Goal: Transaction & Acquisition: Purchase product/service

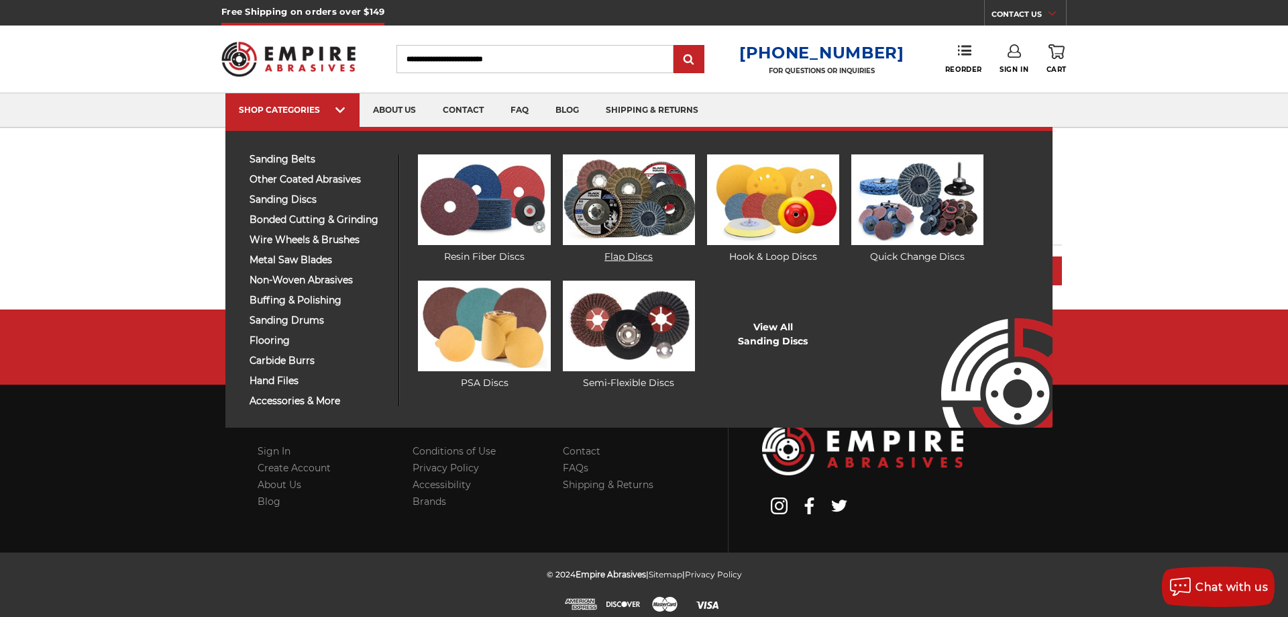
click at [627, 252] on link "Flap Discs" at bounding box center [629, 208] width 132 height 109
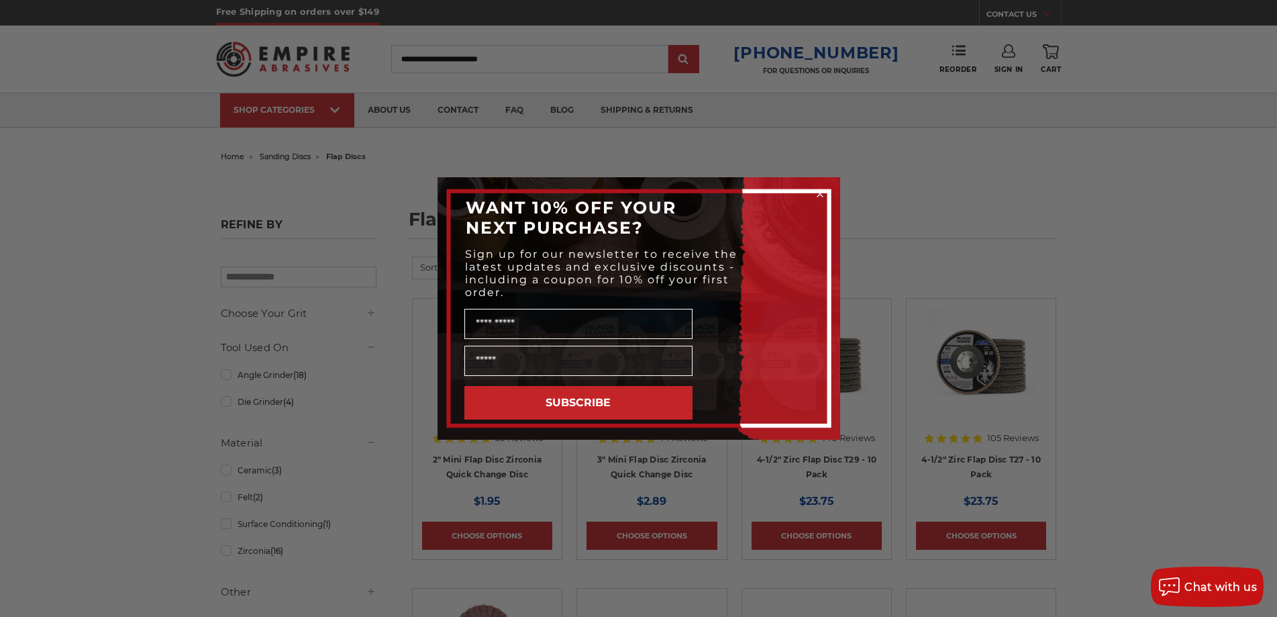
click at [818, 193] on icon "Close dialog" at bounding box center [819, 193] width 13 height 13
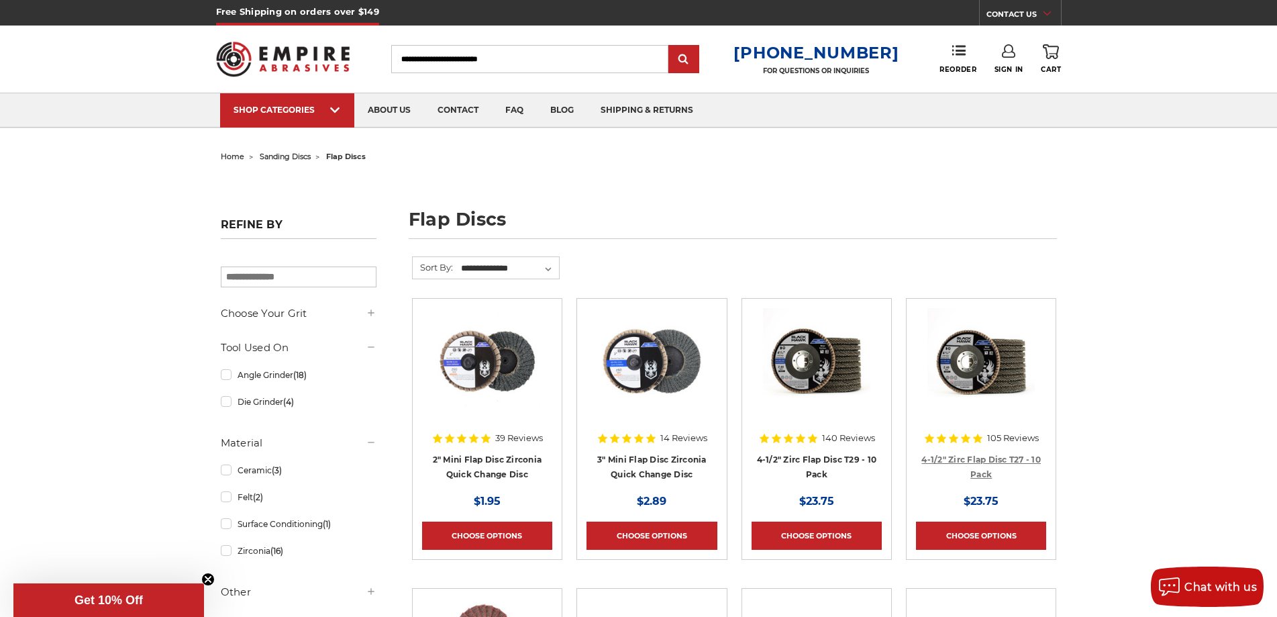
click at [967, 459] on link "4-1/2" Zirc Flap Disc T27 - 10 Pack" at bounding box center [980, 466] width 119 height 25
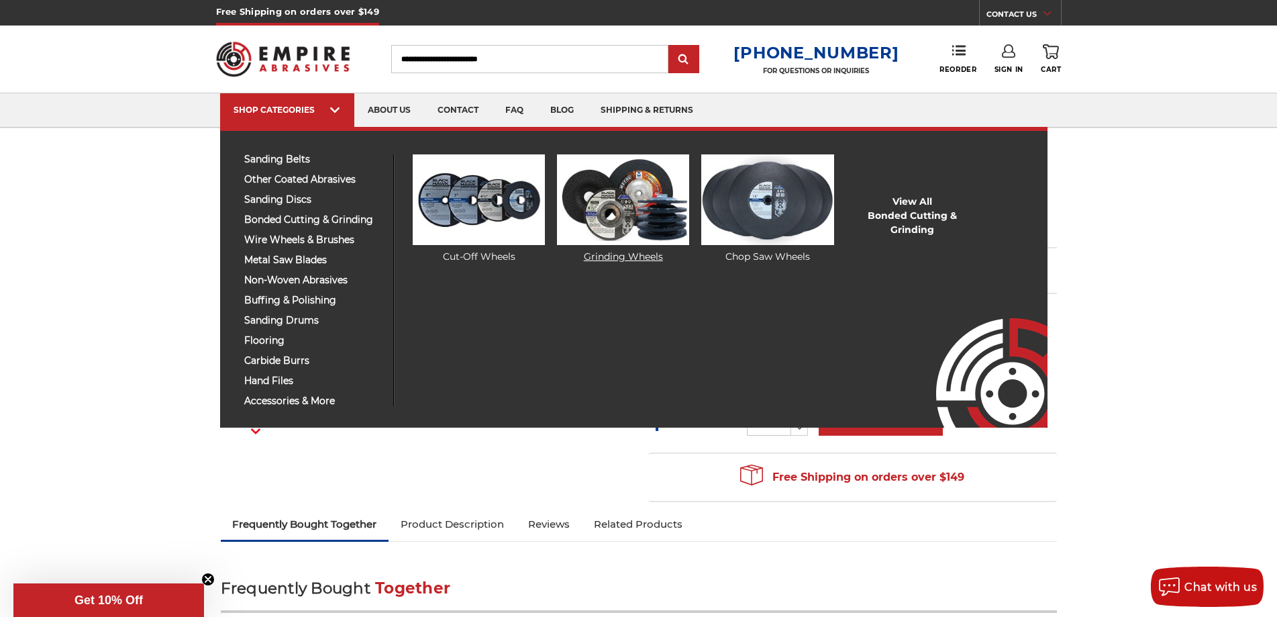
click at [619, 256] on link "Grinding Wheels" at bounding box center [623, 208] width 132 height 109
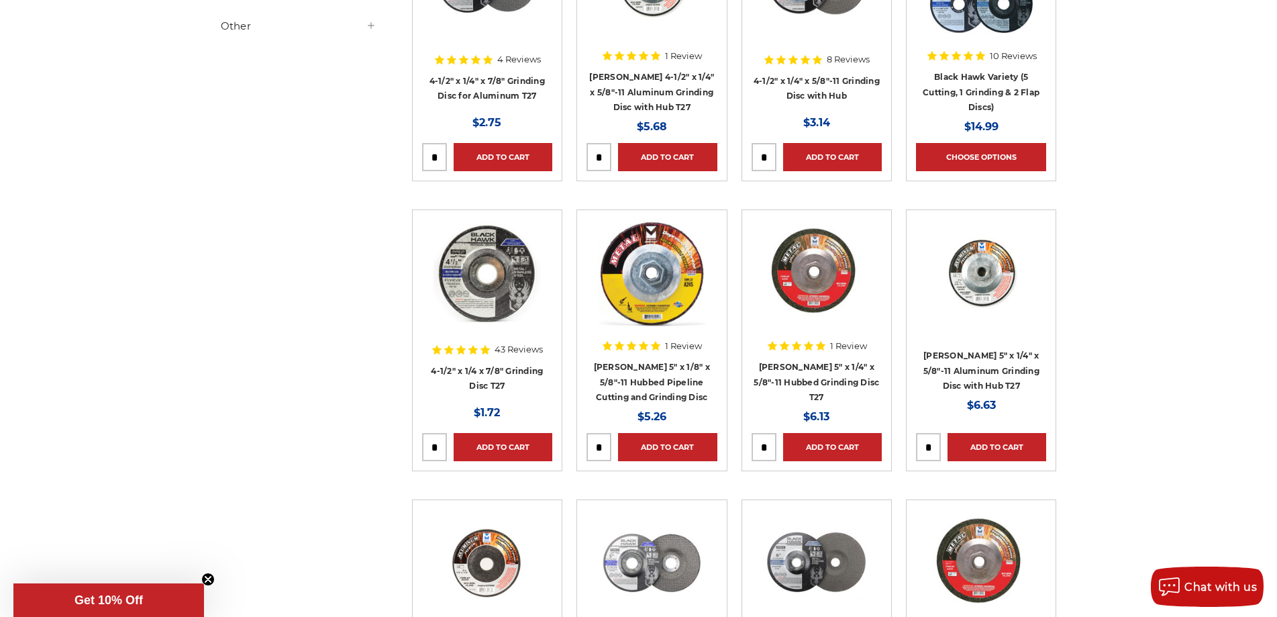
scroll to position [671, 0]
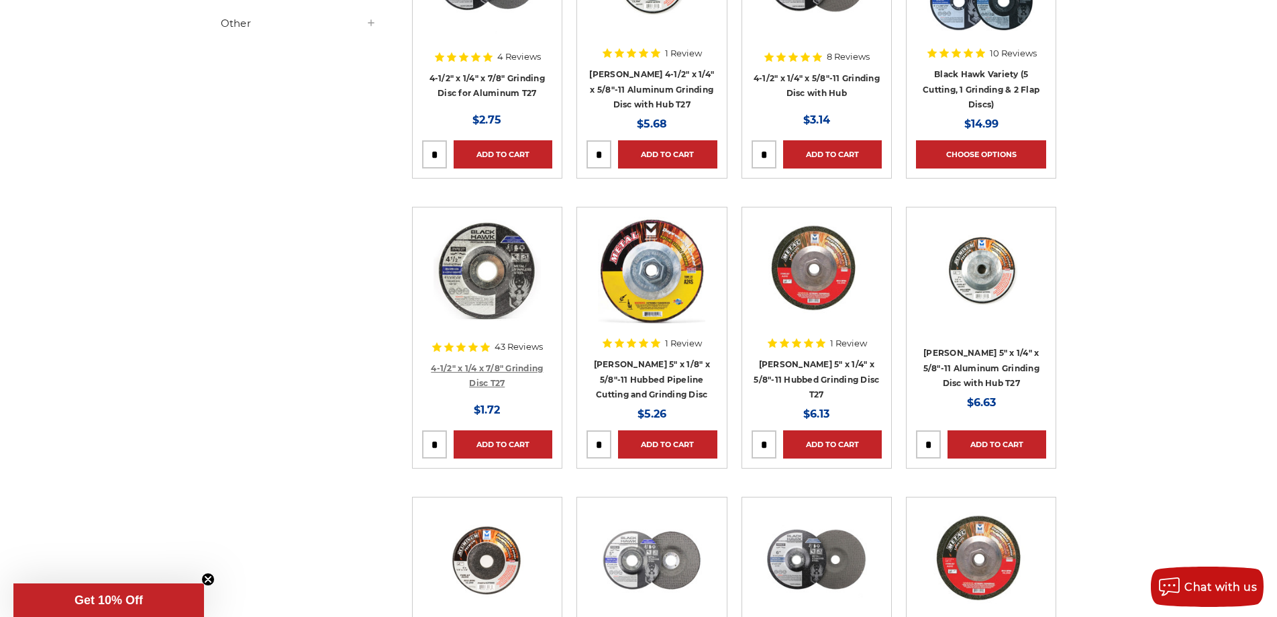
click at [479, 368] on link "4-1/2" x 1/4 x 7/8" Grinding Disc T27" at bounding box center [487, 375] width 112 height 25
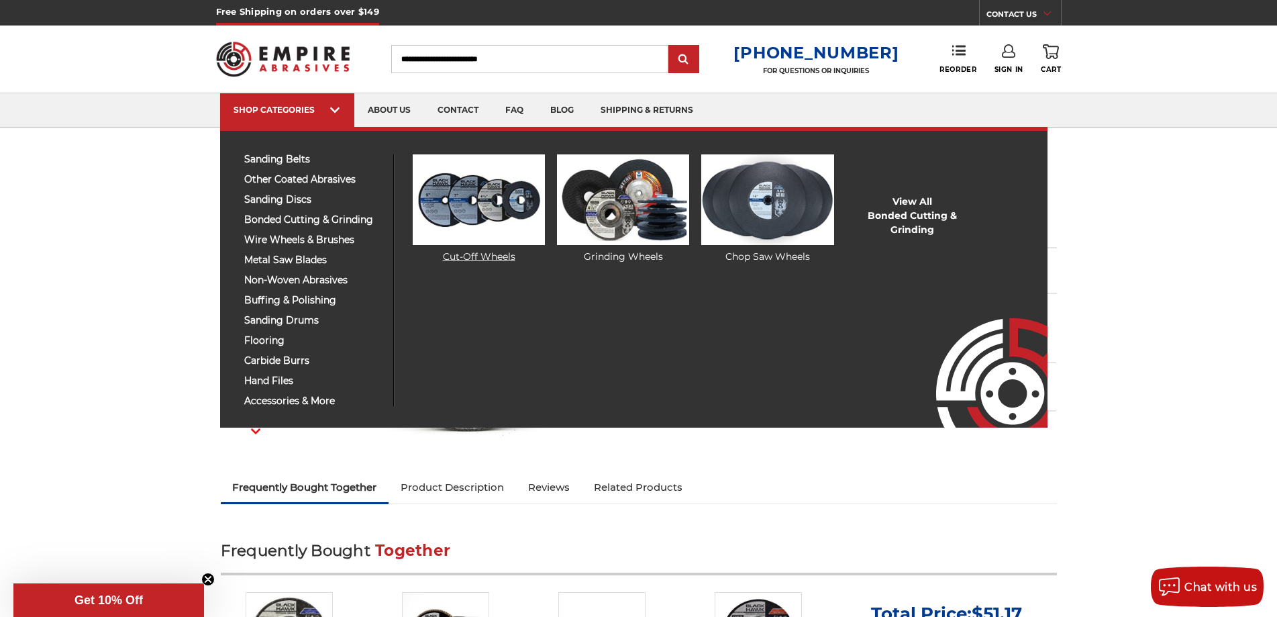
click at [470, 257] on link "Cut-Off Wheels" at bounding box center [479, 208] width 132 height 109
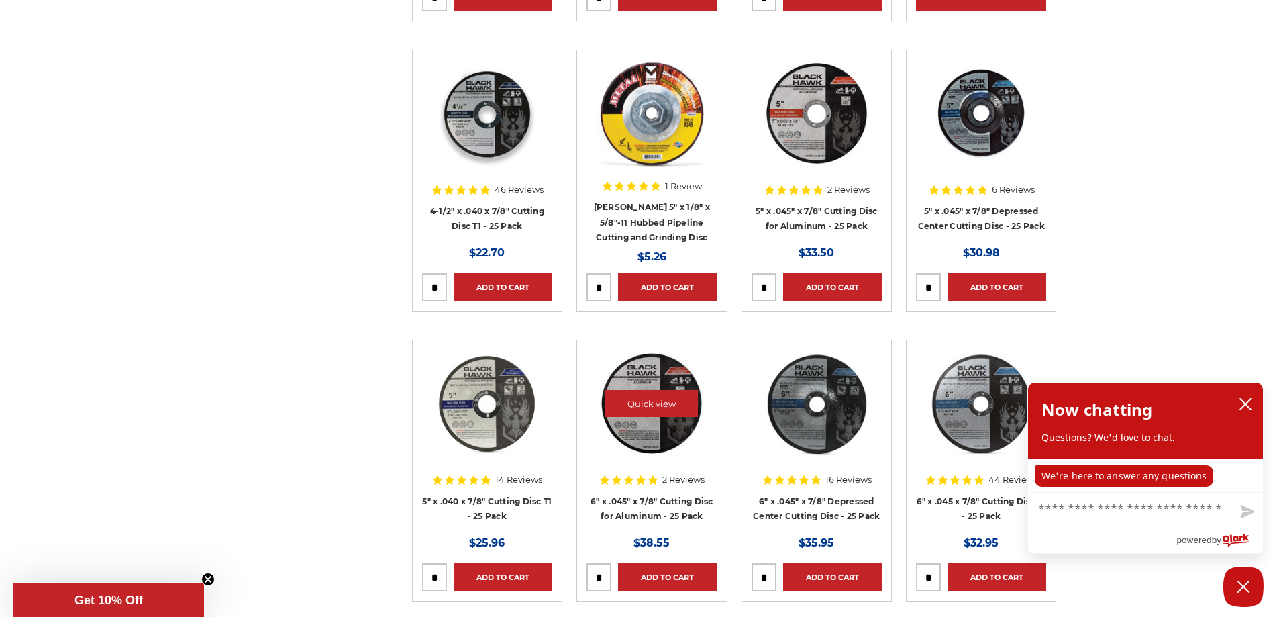
scroll to position [1409, 0]
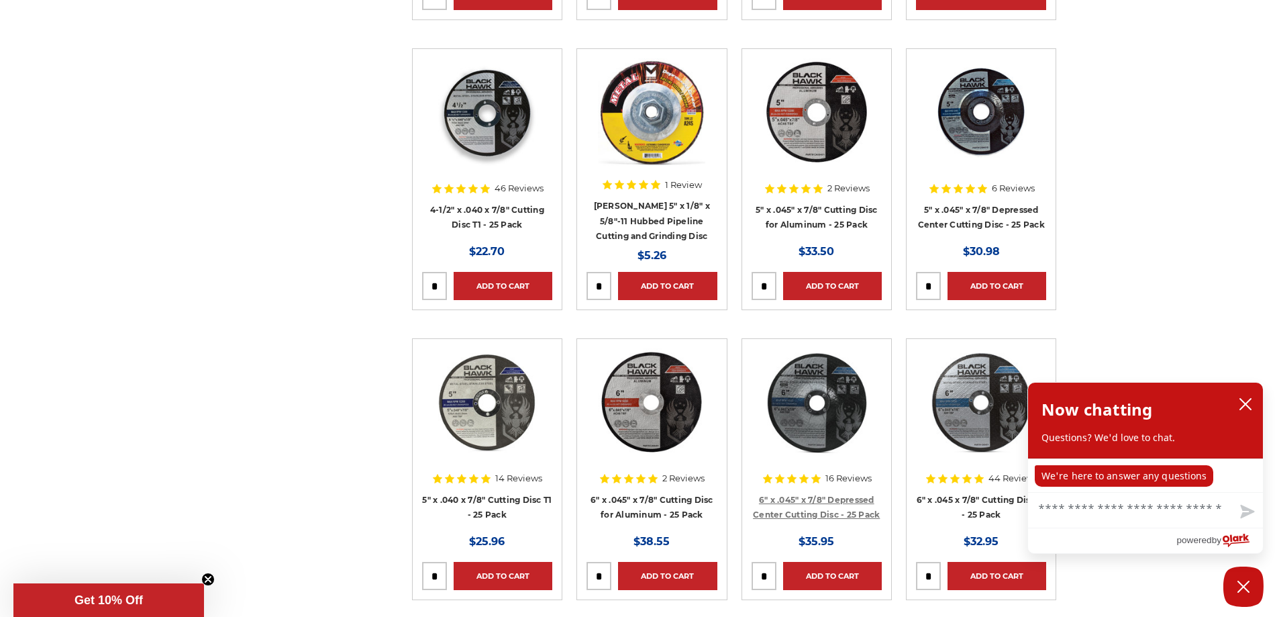
click at [811, 511] on link "6" x .045" x 7/8" Depressed Center Cutting Disc - 25 Pack" at bounding box center [816, 507] width 127 height 25
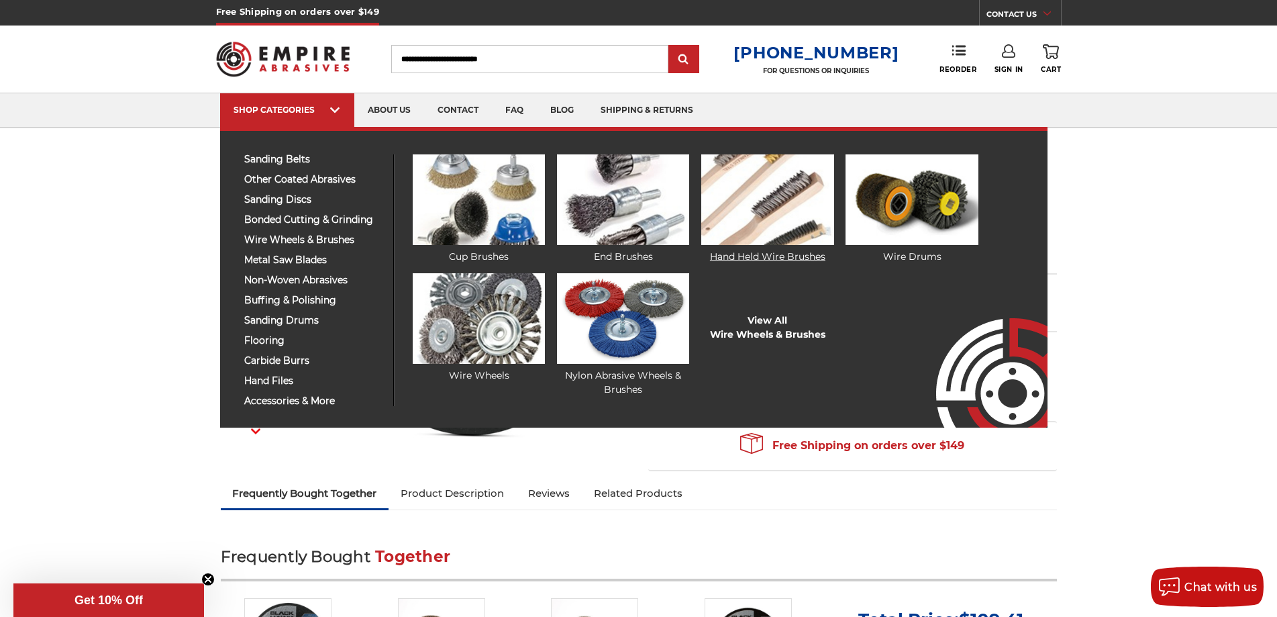
click at [746, 258] on link "Hand Held Wire Brushes" at bounding box center [767, 208] width 132 height 109
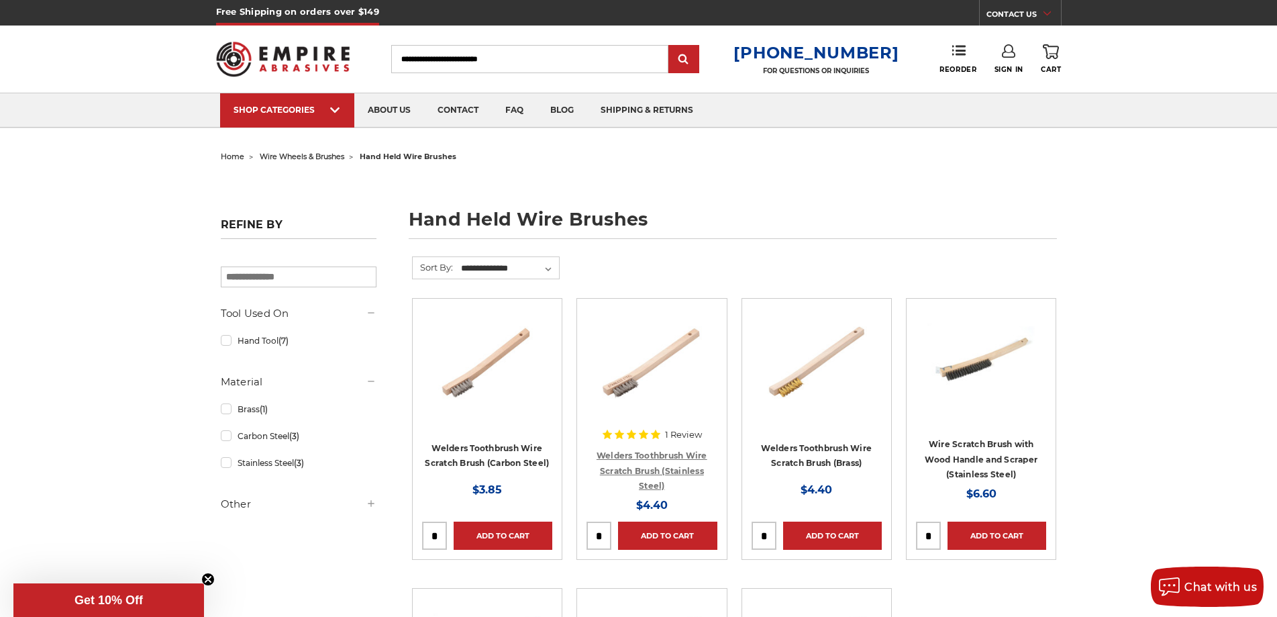
click at [660, 452] on link "Welders Toothbrush Wire Scratch Brush (Stainless Steel)" at bounding box center [652, 470] width 111 height 40
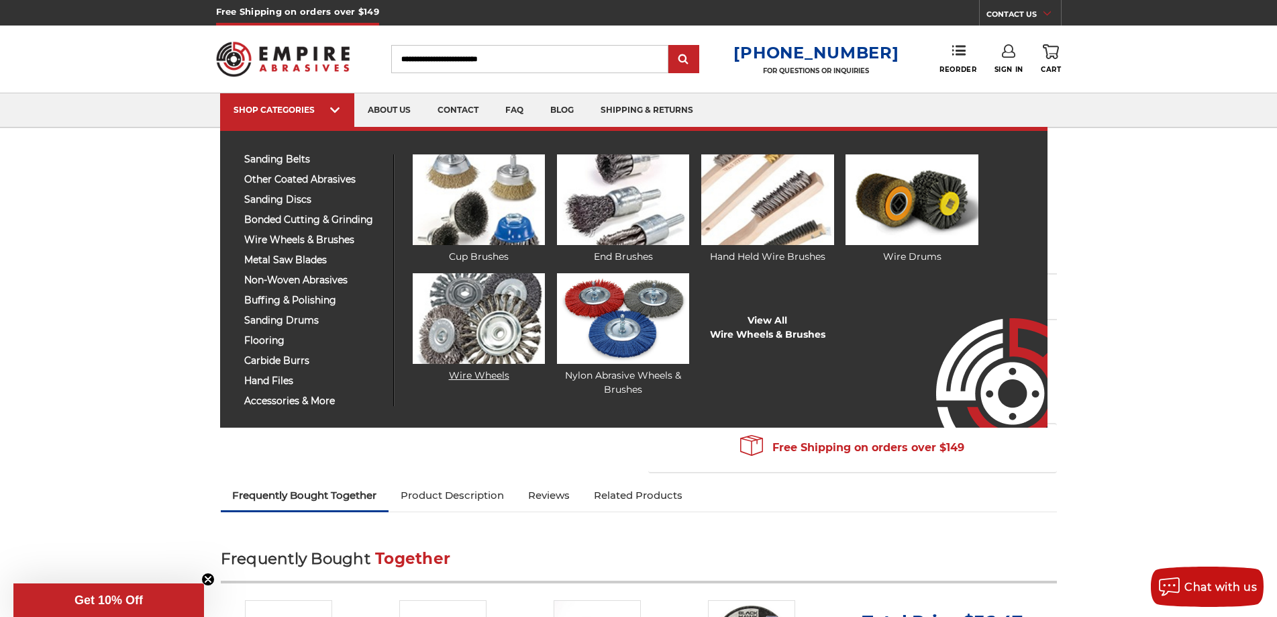
click at [468, 317] on img at bounding box center [479, 318] width 132 height 91
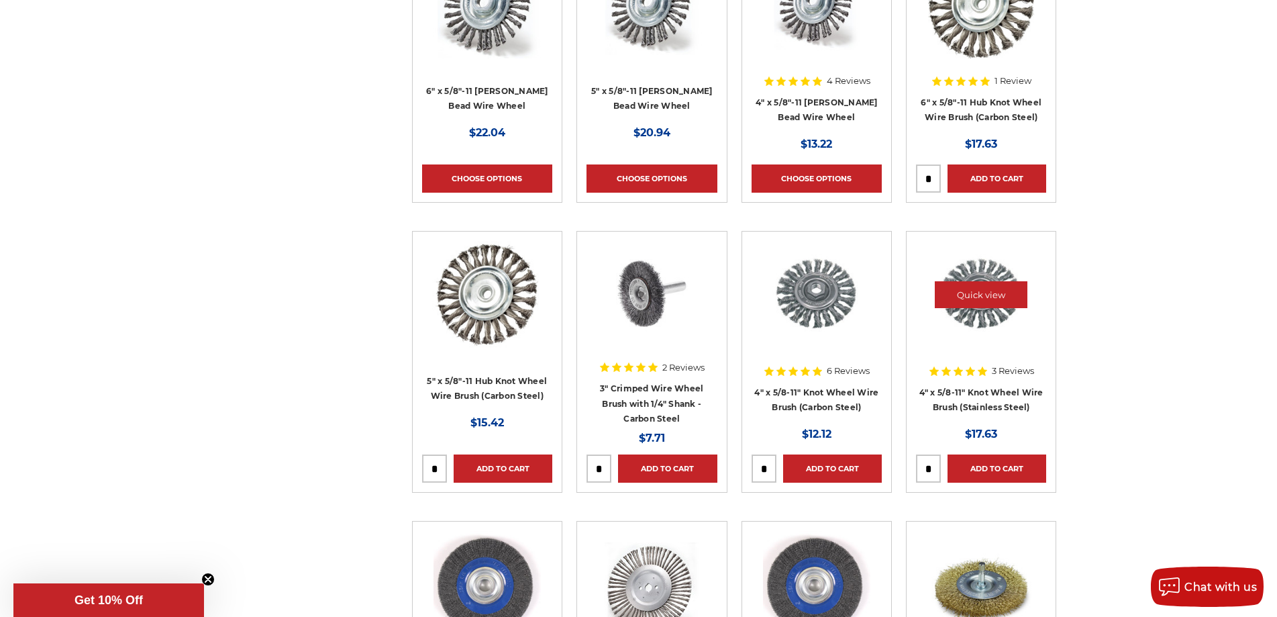
scroll to position [939, 0]
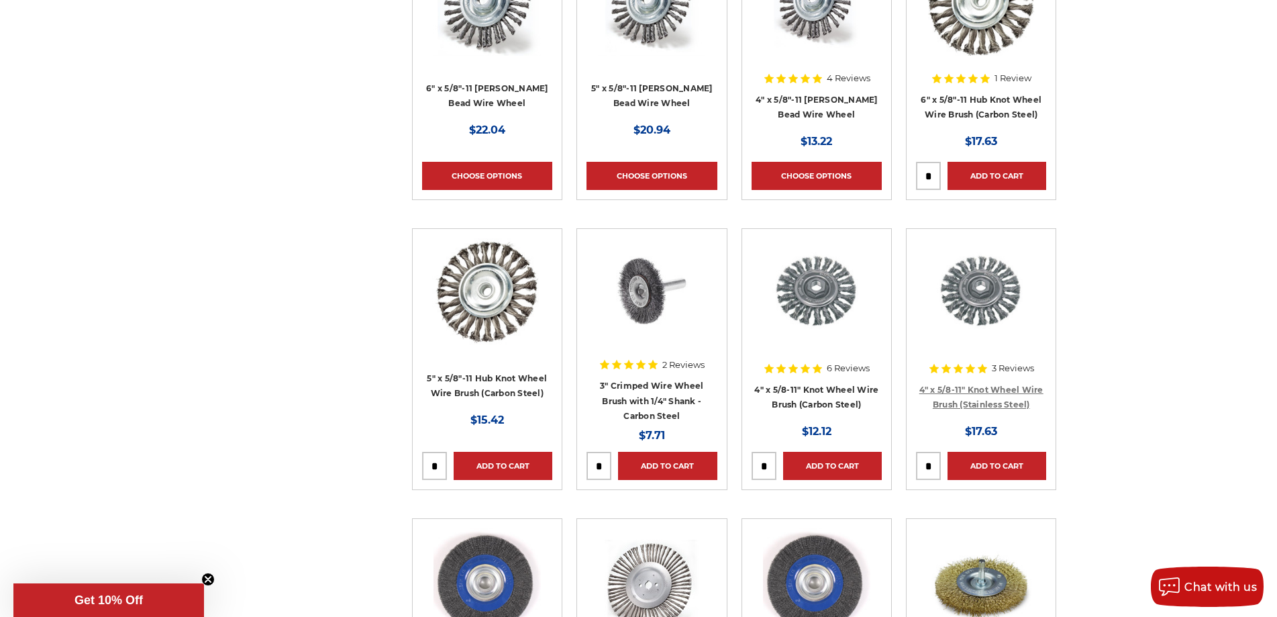
click at [975, 402] on link "4" x 5/8-11" Knot Wheel Wire Brush (Stainless Steel)" at bounding box center [981, 397] width 124 height 25
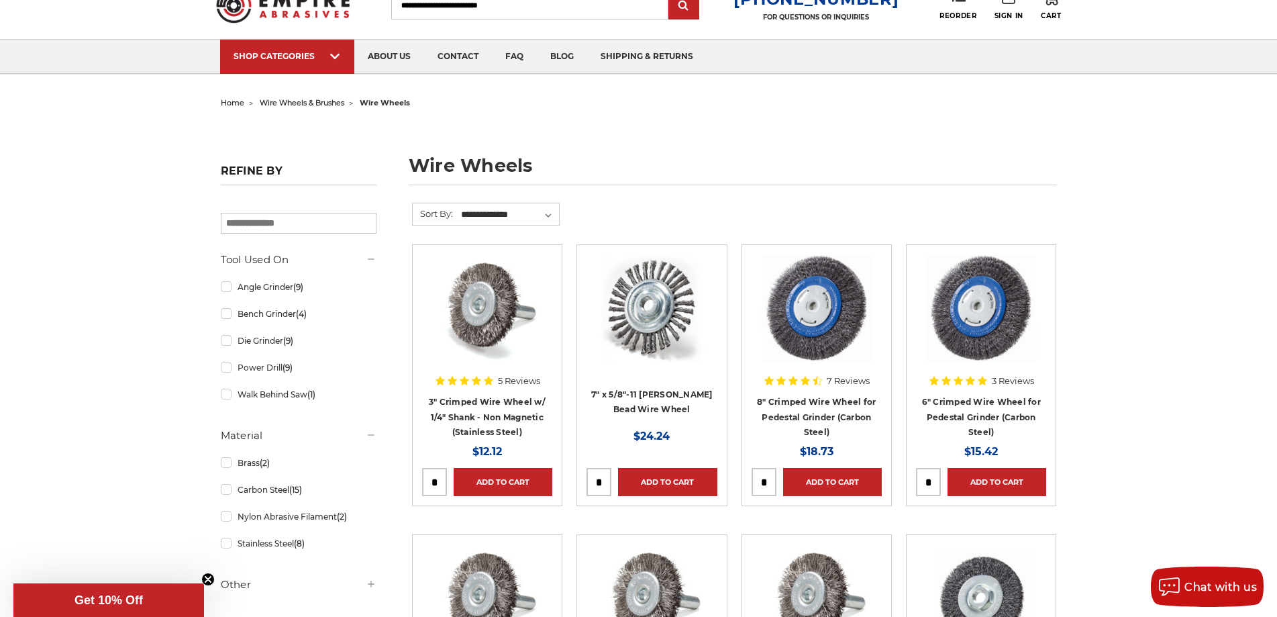
scroll to position [268, 0]
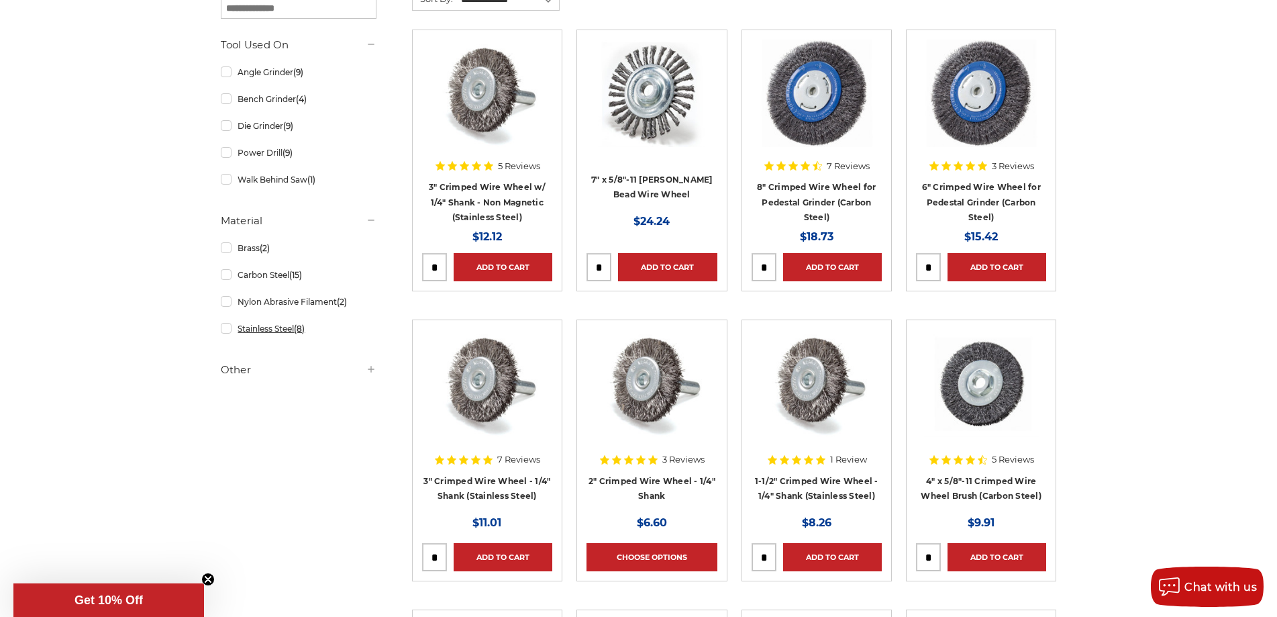
click at [229, 330] on link "Stainless Steel (8)" at bounding box center [299, 328] width 156 height 23
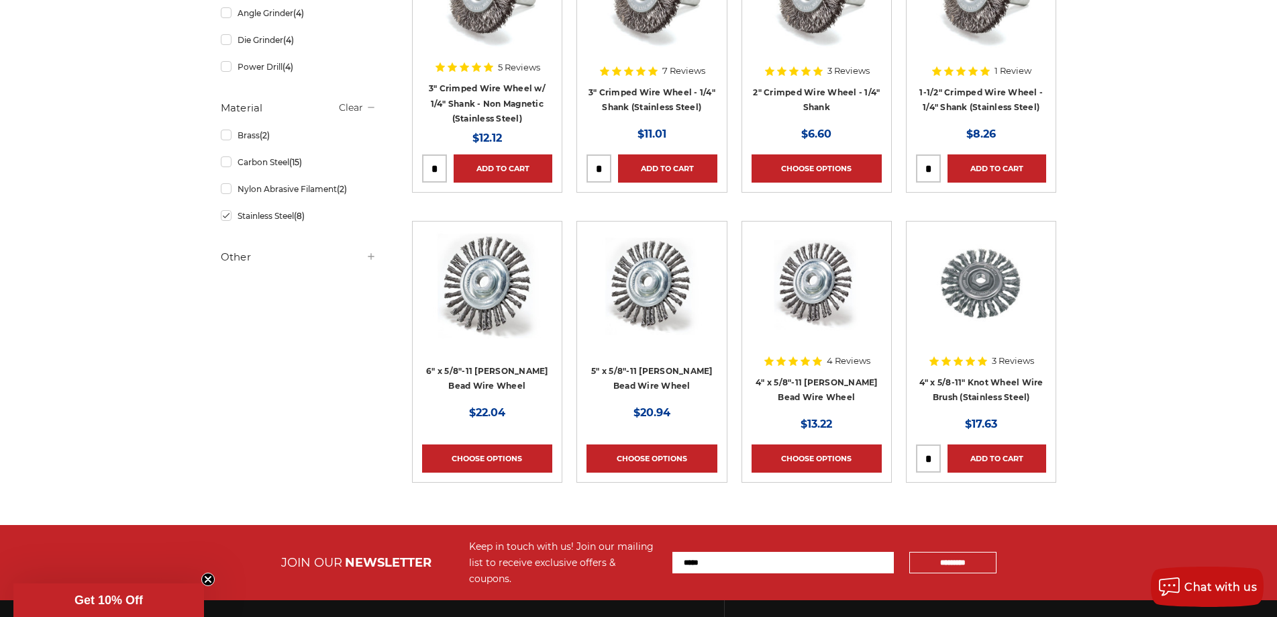
scroll to position [403, 0]
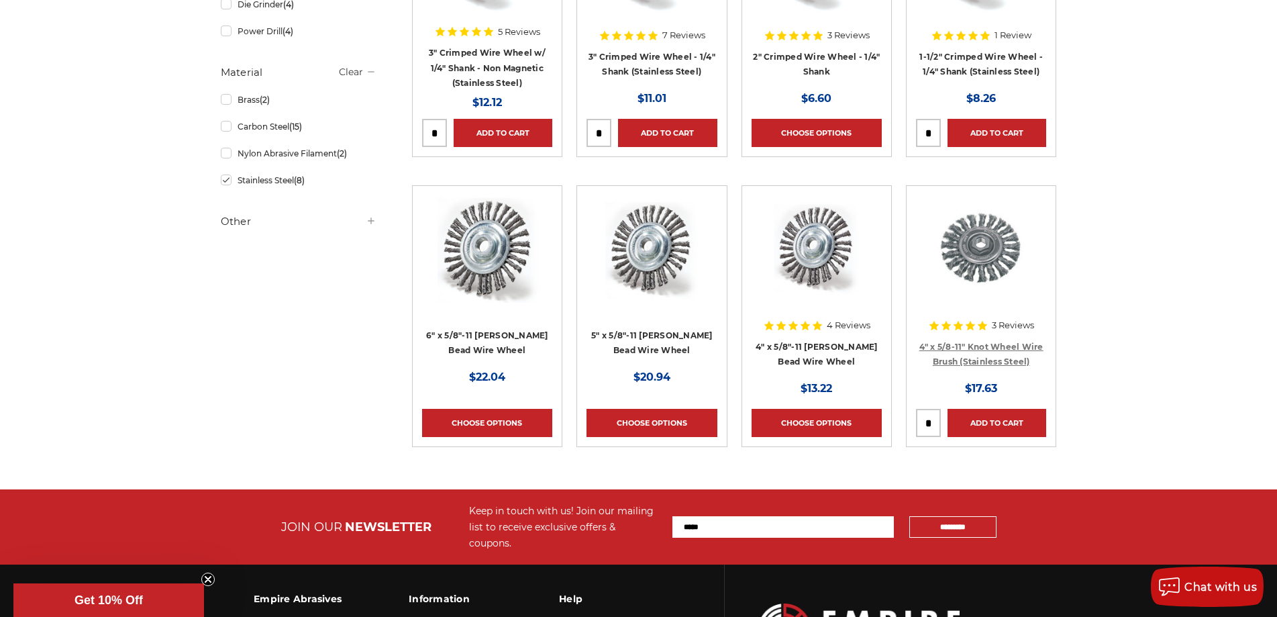
click at [980, 350] on link "4" x 5/8-11" Knot Wheel Wire Brush (Stainless Steel)" at bounding box center [981, 354] width 124 height 25
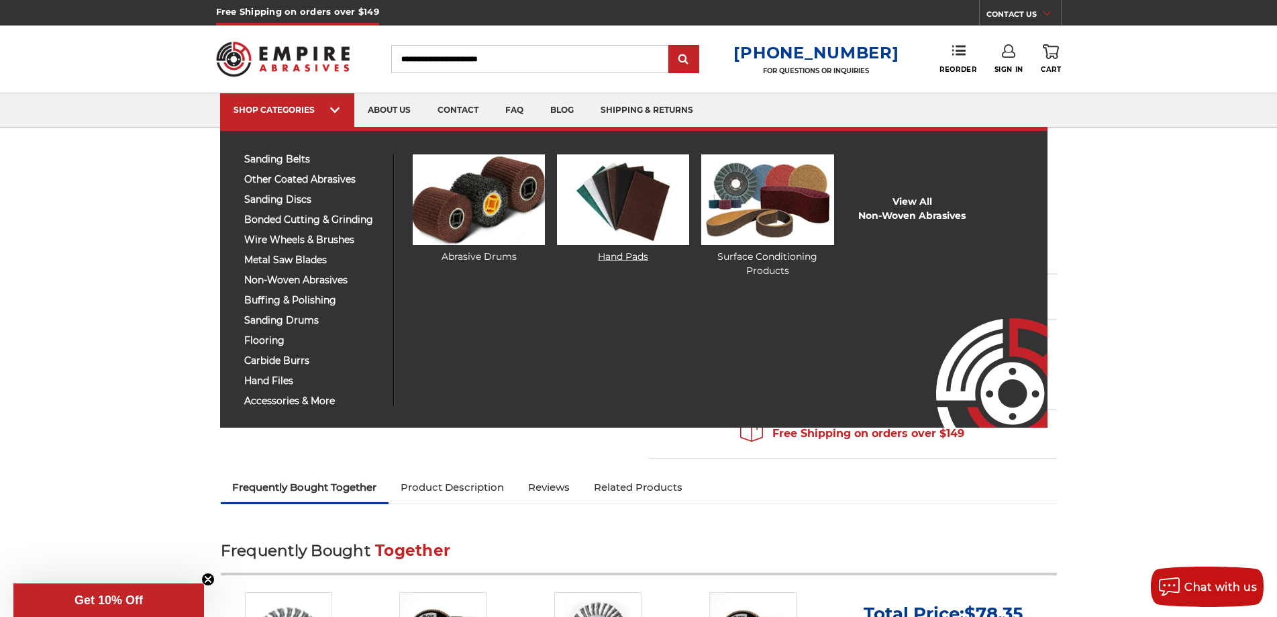
click at [643, 251] on link "Hand Pads" at bounding box center [623, 208] width 132 height 109
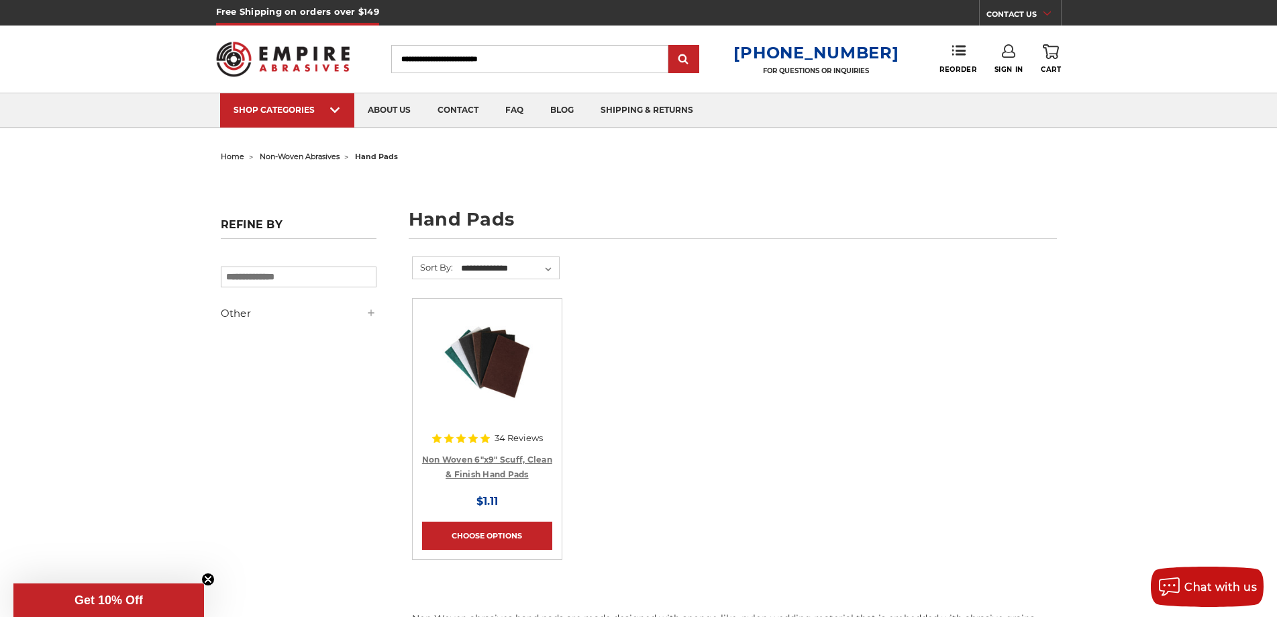
click at [503, 456] on link "Non Woven 6"x9" Scuff, Clean & Finish Hand Pads" at bounding box center [487, 466] width 130 height 25
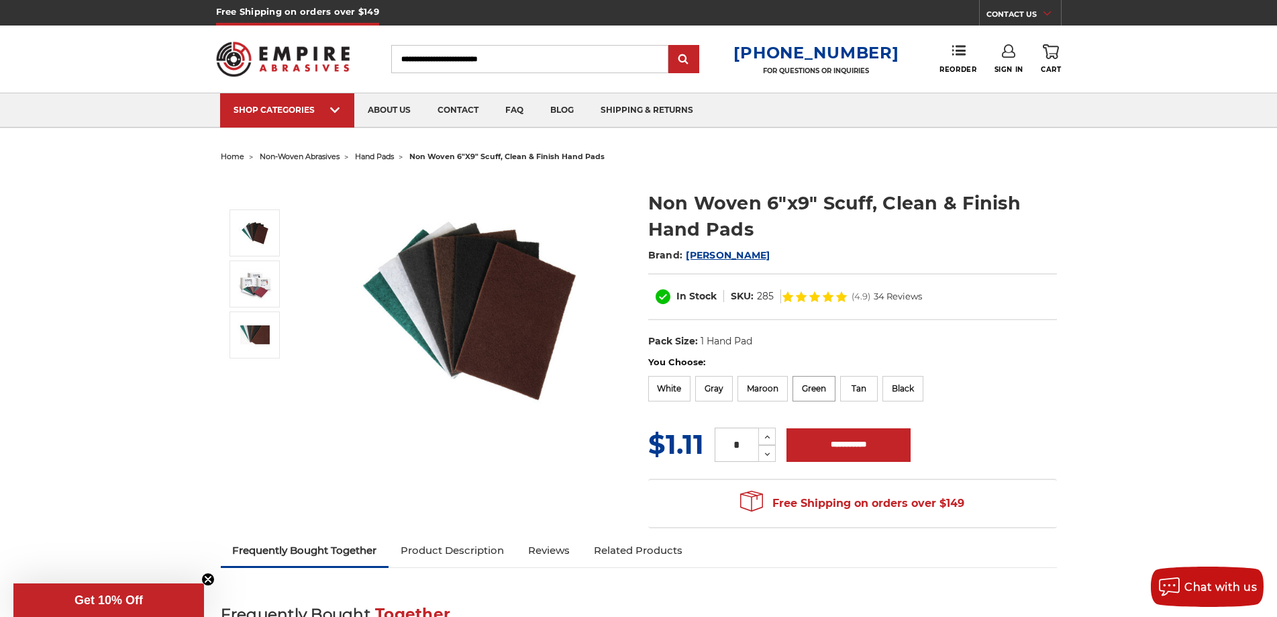
click at [808, 391] on label "Green" at bounding box center [814, 388] width 43 height 25
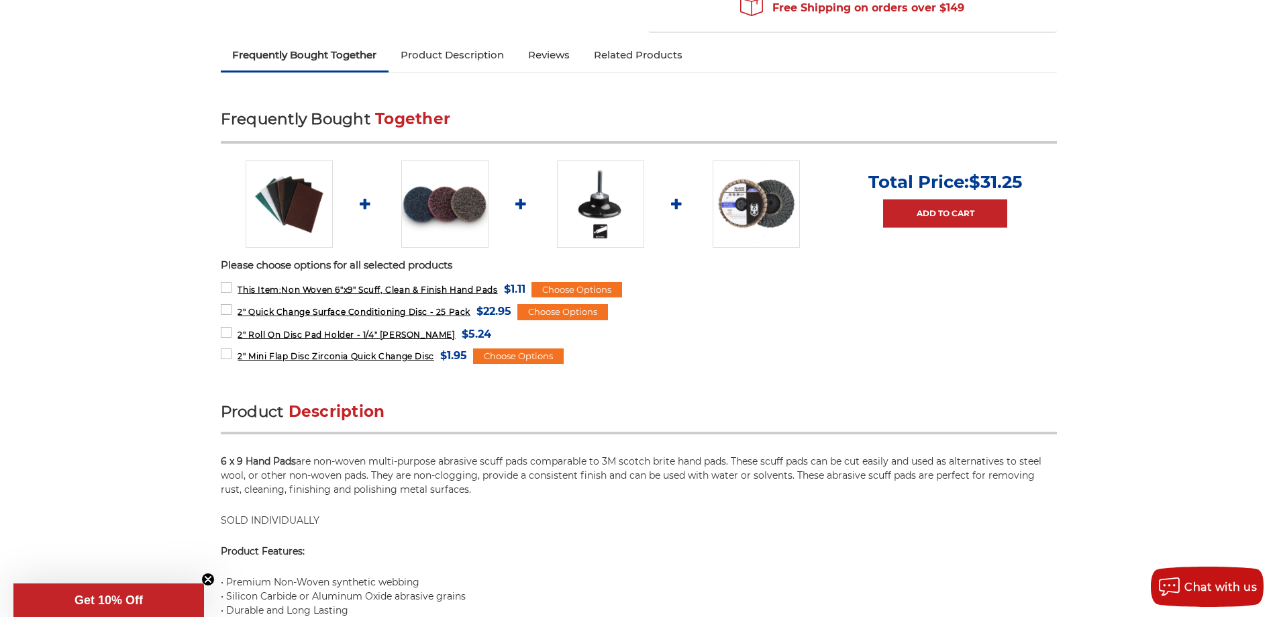
scroll to position [537, 0]
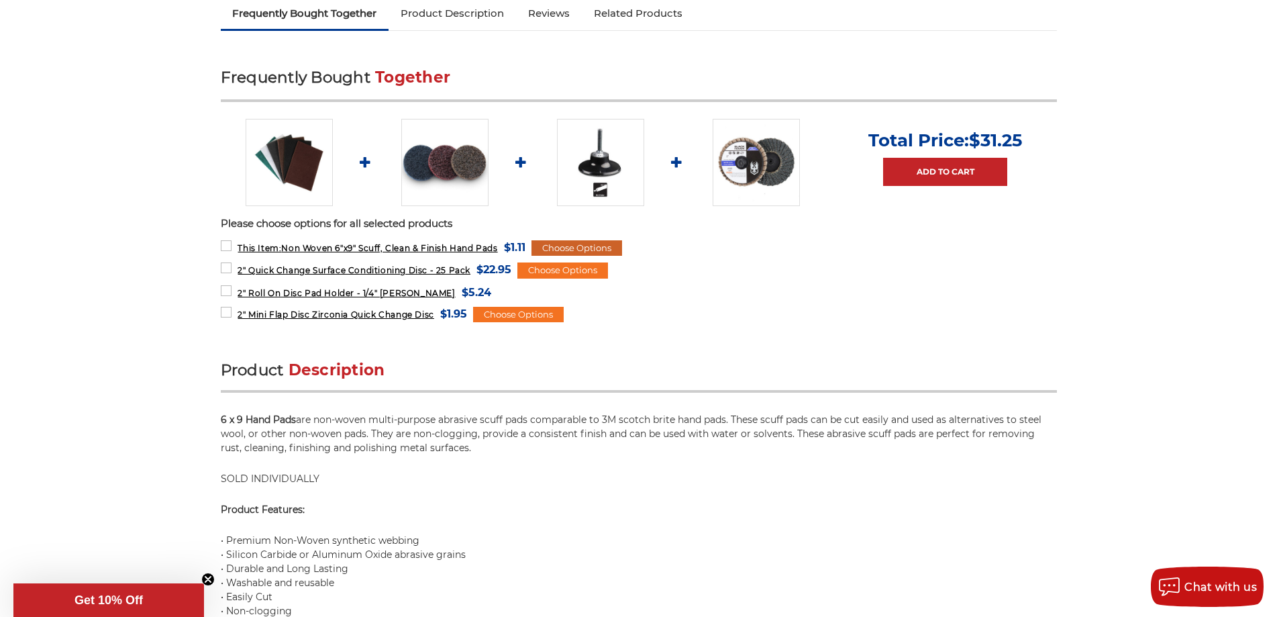
click at [557, 244] on div "Choose Options" at bounding box center [576, 248] width 91 height 16
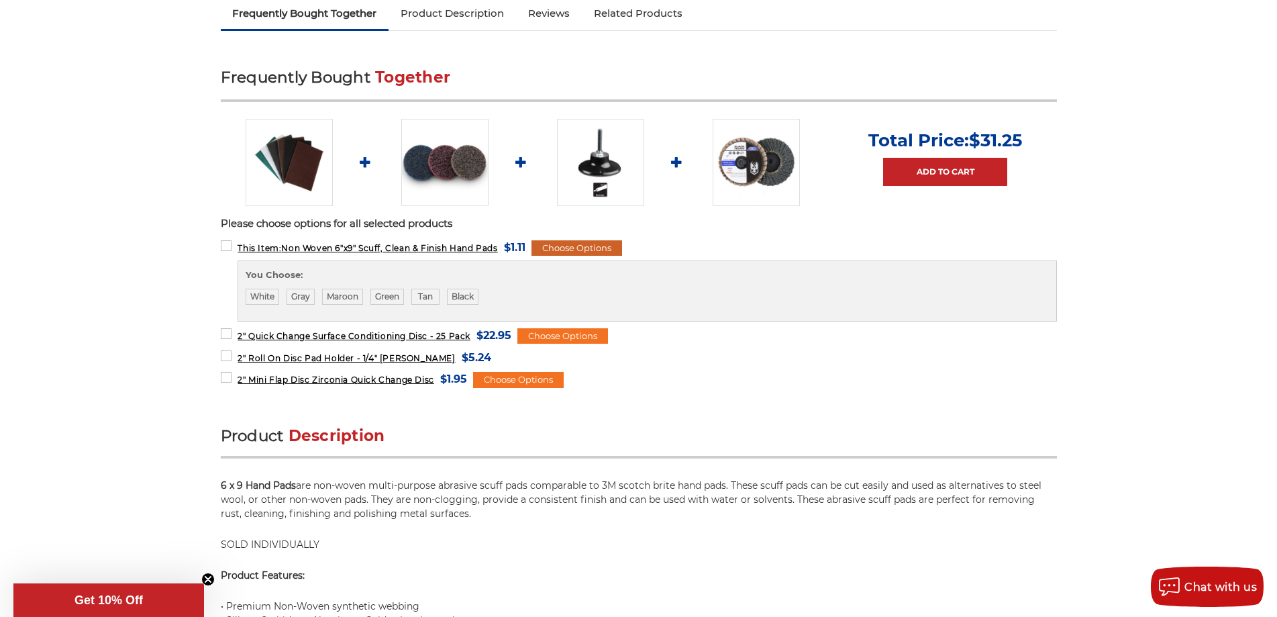
click at [557, 244] on div "Choose Options" at bounding box center [576, 248] width 91 height 16
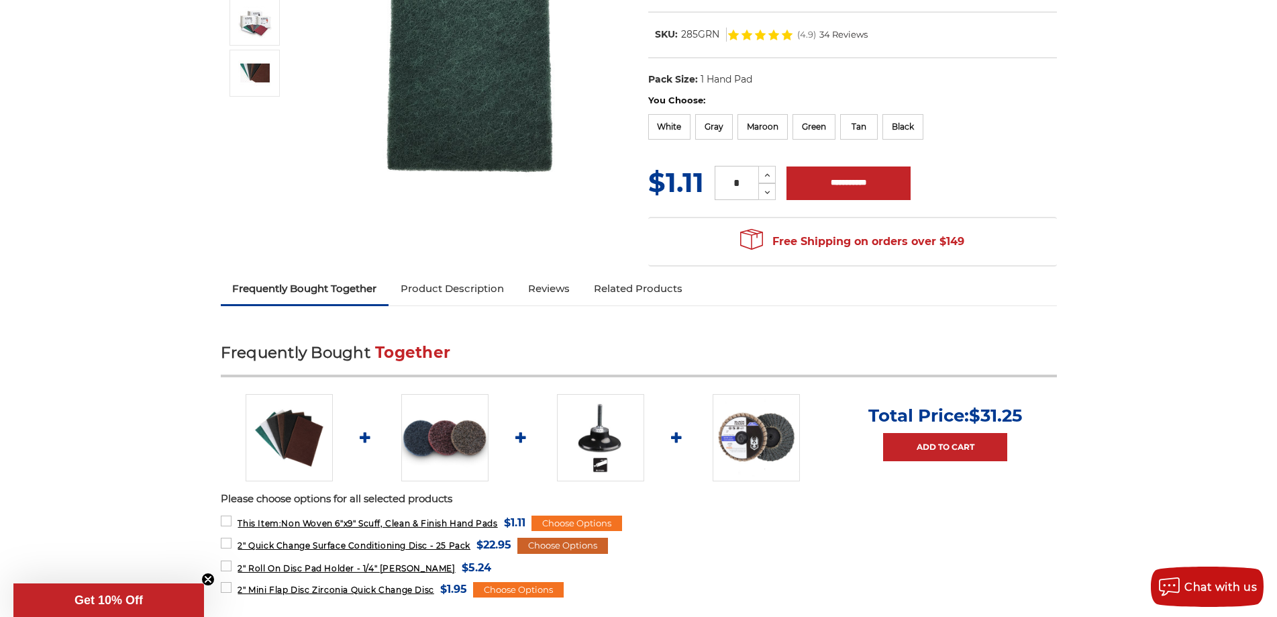
scroll to position [134, 0]
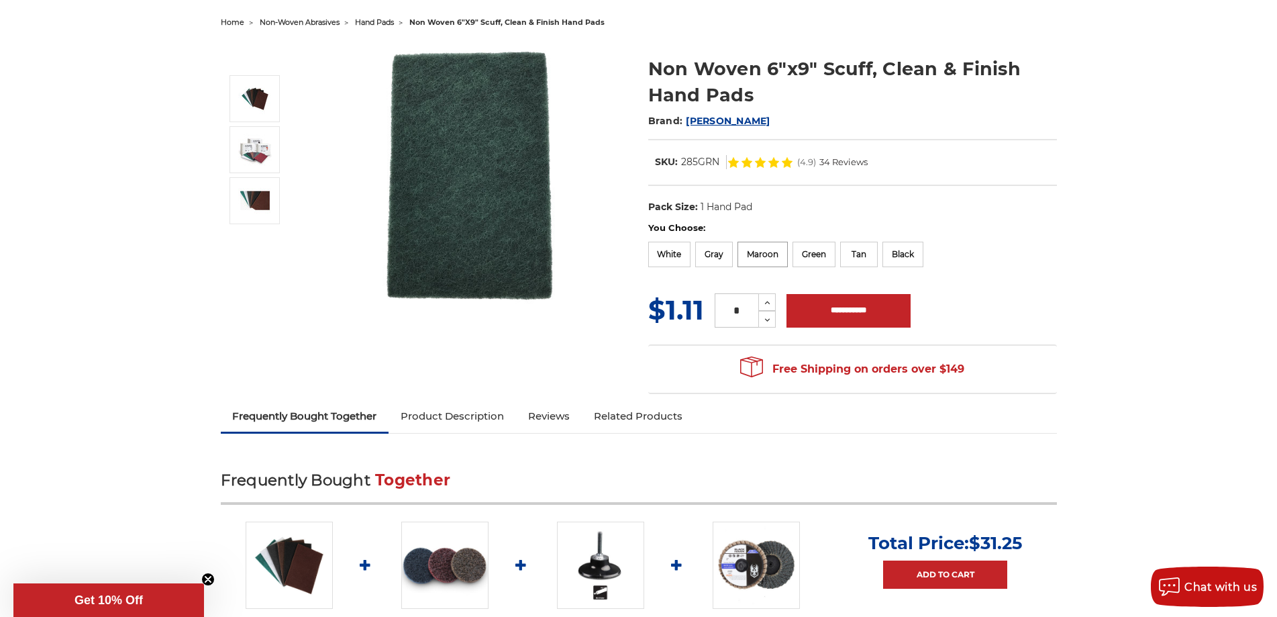
click at [769, 248] on label "Maroon" at bounding box center [762, 254] width 50 height 25
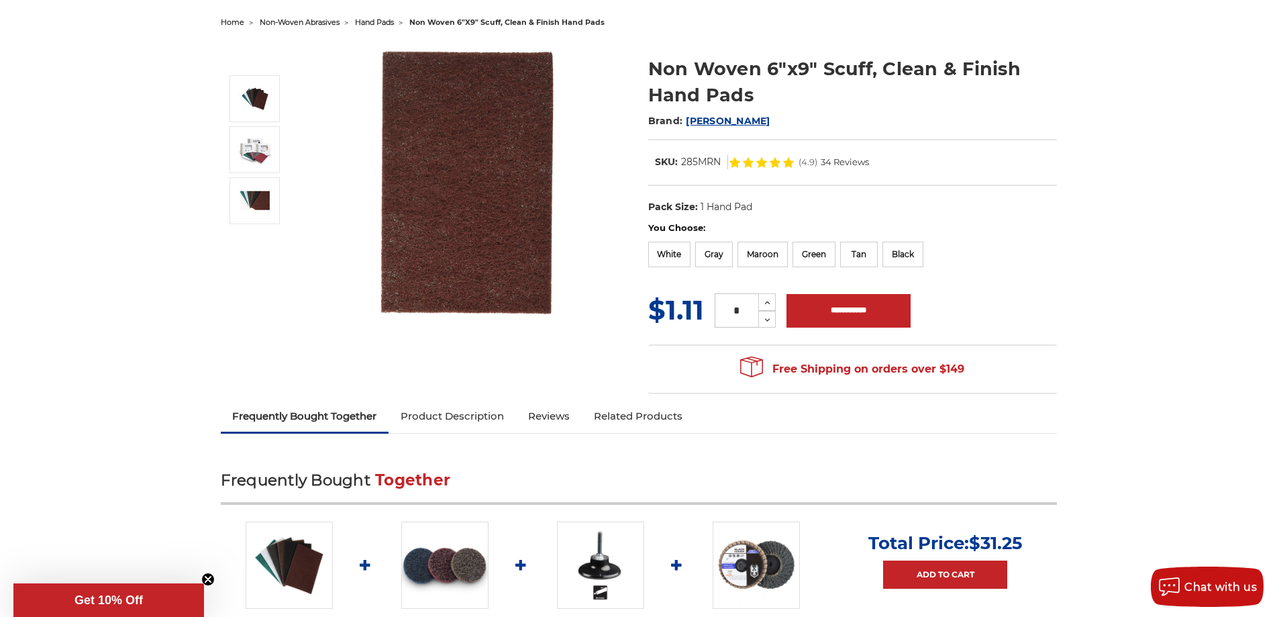
click at [476, 416] on link "Product Description" at bounding box center [452, 416] width 127 height 30
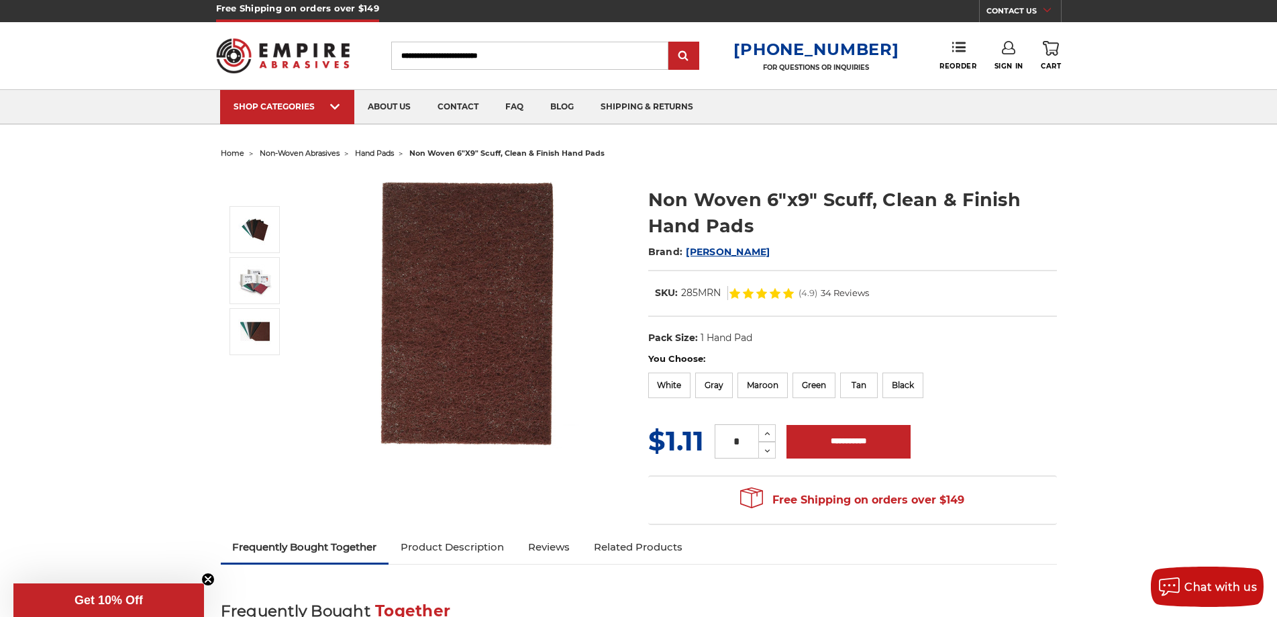
scroll to position [0, 0]
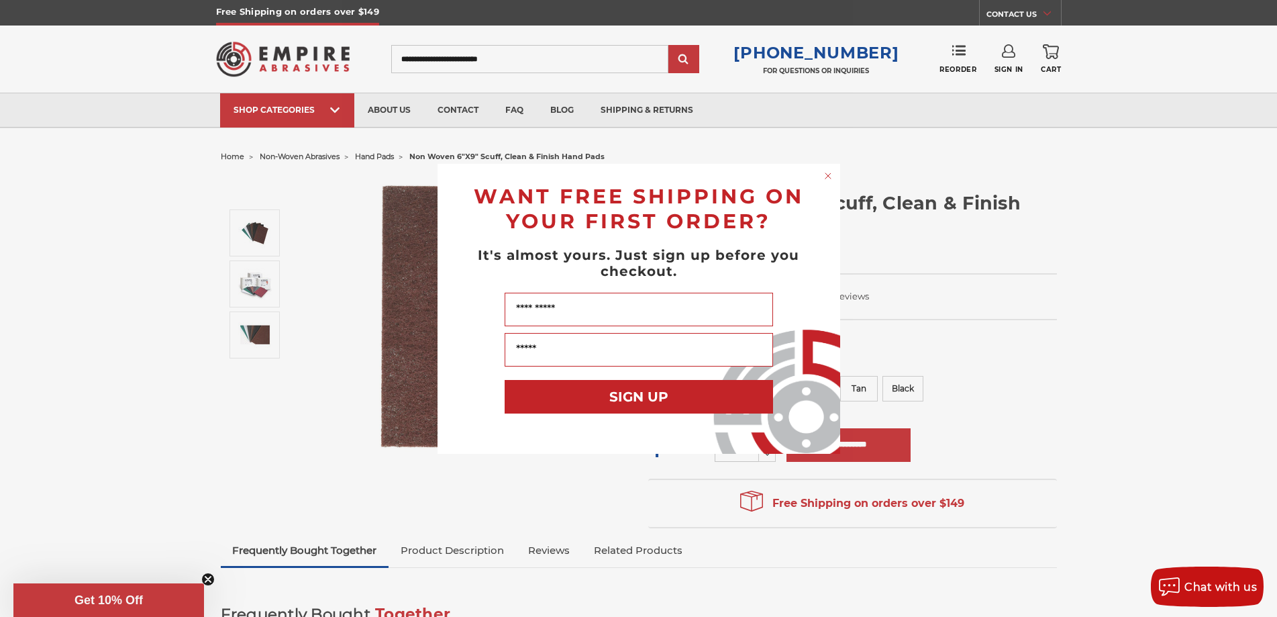
click at [829, 174] on icon "Close dialog" at bounding box center [827, 175] width 5 height 5
